Goal: Task Accomplishment & Management: Manage account settings

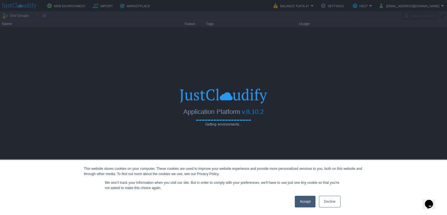
click at [304, 203] on link "Accept" at bounding box center [305, 202] width 21 height 12
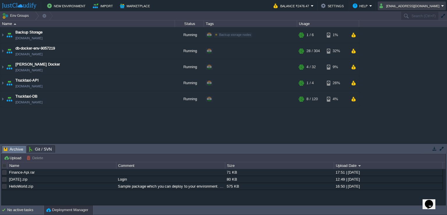
click at [414, 7] on button "[EMAIL_ADDRESS][DOMAIN_NAME]" at bounding box center [410, 5] width 62 height 7
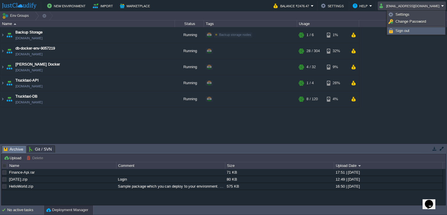
click at [414, 31] on link "Sign out" at bounding box center [416, 31] width 57 height 6
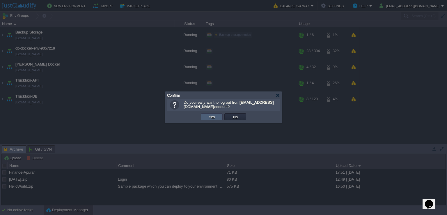
click at [210, 117] on button "Yes" at bounding box center [212, 116] width 10 height 5
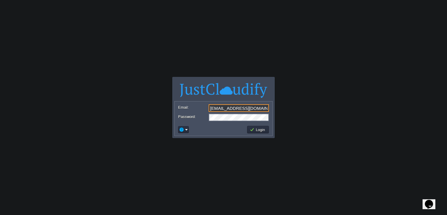
click at [238, 107] on input "[EMAIL_ADDRESS][DOMAIN_NAME]" at bounding box center [239, 108] width 60 height 8
type input "[EMAIL_ADDRESS][DOMAIN_NAME]"
click at [259, 126] on td "Login" at bounding box center [258, 130] width 22 height 8
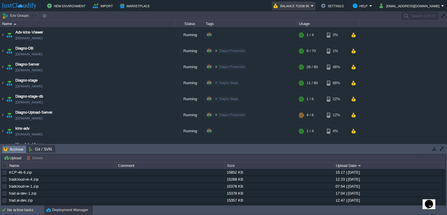
click at [314, 4] on em "Balance ₹2038.96" at bounding box center [294, 5] width 40 height 7
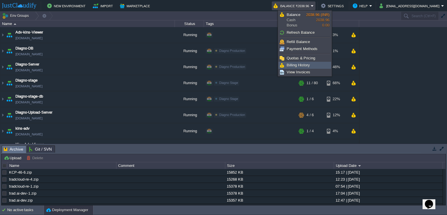
click at [303, 64] on span "Billing History" at bounding box center [298, 65] width 23 height 4
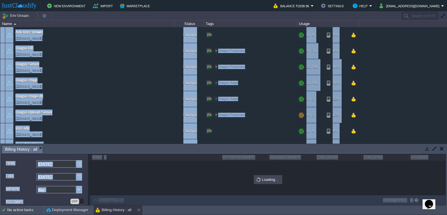
drag, startPoint x: 402, startPoint y: 155, endPoint x: 405, endPoint y: 121, distance: 34.2
click at [405, 121] on div "Env Groups Search (Ctrl+F) auto-gen Name Status Tags Usage Adv-kins-Viewer adv-…" at bounding box center [223, 109] width 447 height 194
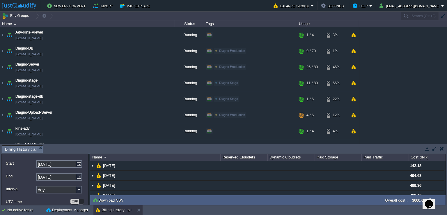
click at [398, 128] on div "Adv-kins-Viewer adv-kins-viewer.in1.justcloudify.net Running + Add to Env Group…" at bounding box center [223, 85] width 447 height 116
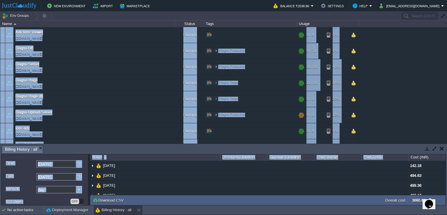
drag, startPoint x: 393, startPoint y: 155, endPoint x: 396, endPoint y: 113, distance: 42.0
click at [396, 113] on div "Env Groups Search (Ctrl+F) auto-gen Name Status Tags Usage Adv-kins-Viewer adv-…" at bounding box center [223, 109] width 447 height 194
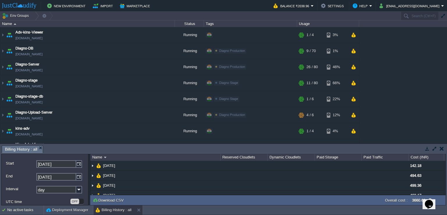
click at [407, 125] on div "Adv-kins-Viewer adv-kins-viewer.in1.justcloudify.net Running + Add to Env Group…" at bounding box center [223, 85] width 447 height 116
